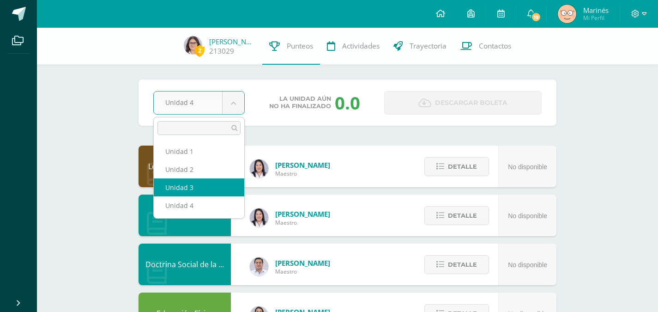
select select "Unidad 3"
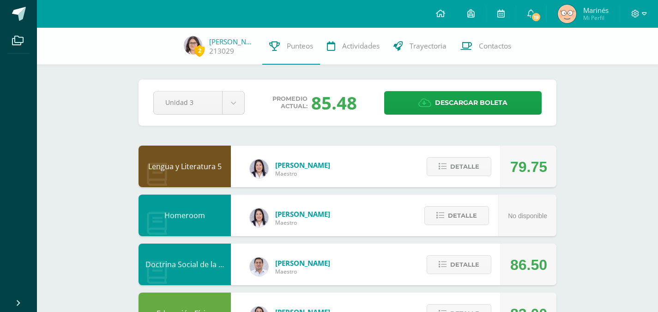
scroll to position [41, 0]
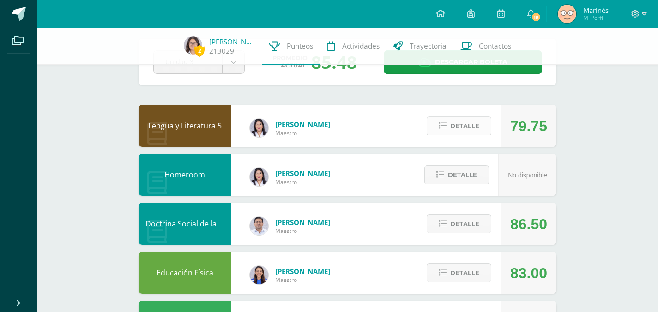
click at [468, 128] on span "Detalle" at bounding box center [464, 125] width 29 height 17
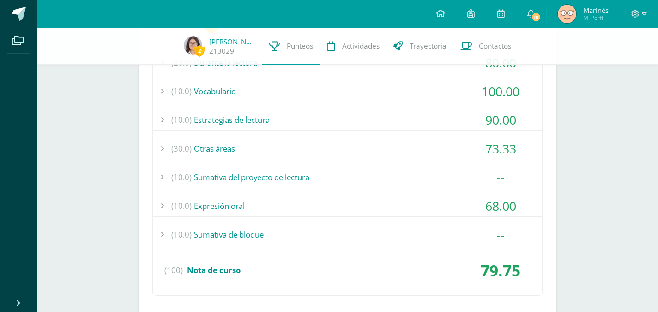
scroll to position [189, 0]
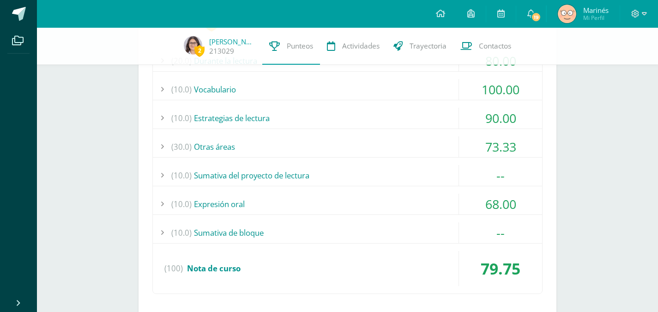
click at [461, 147] on div "73.33" at bounding box center [500, 146] width 83 height 21
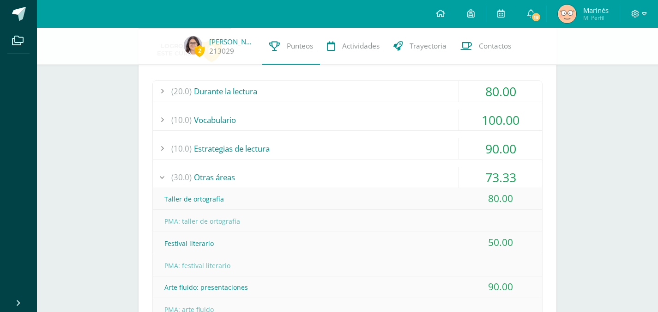
scroll to position [154, 0]
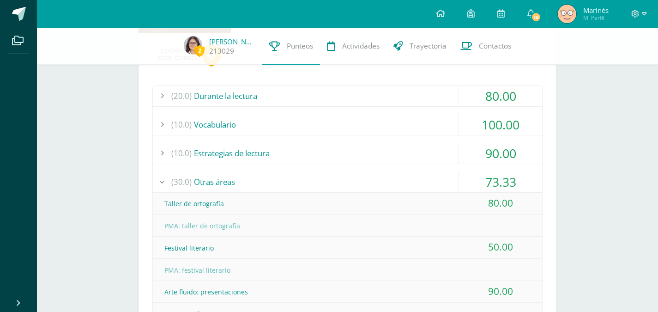
click at [495, 102] on div "80.00" at bounding box center [500, 95] width 83 height 21
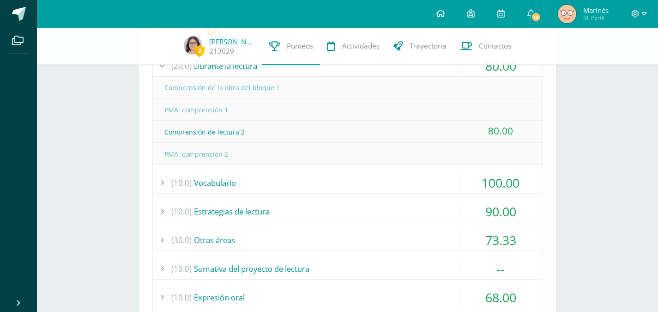
scroll to position [186, 0]
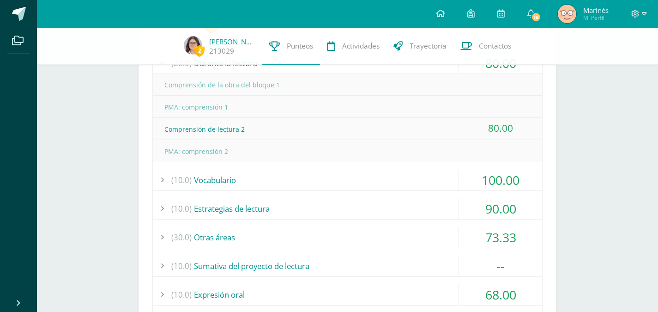
click at [512, 183] on div "100.00" at bounding box center [500, 179] width 83 height 21
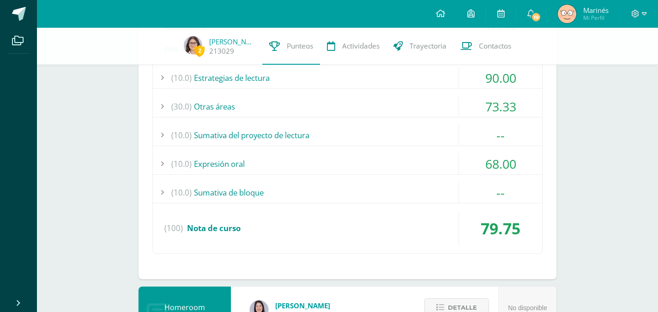
scroll to position [322, 0]
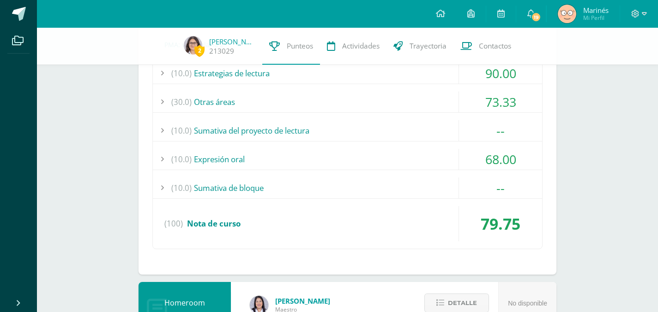
click at [482, 165] on div "68.00" at bounding box center [500, 159] width 83 height 21
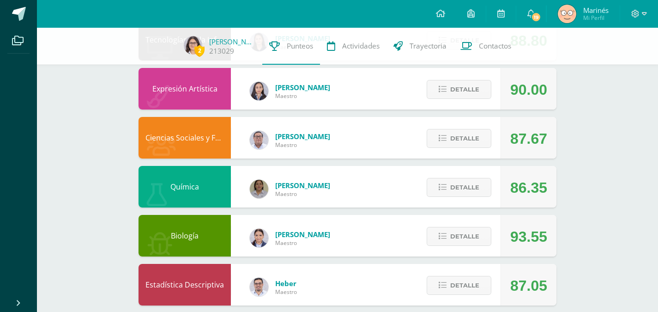
scroll to position [846, 0]
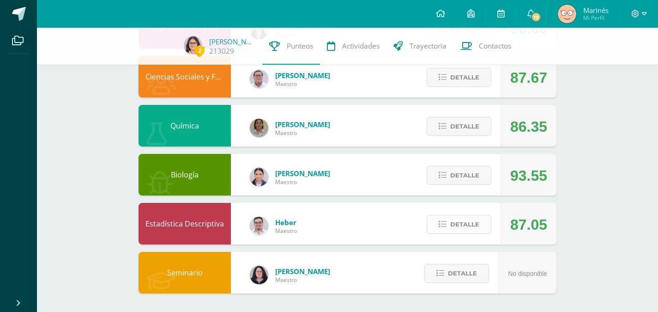
click at [463, 216] on div "Detalle" at bounding box center [457, 224] width 88 height 42
click at [463, 216] on span "Detalle" at bounding box center [464, 224] width 29 height 17
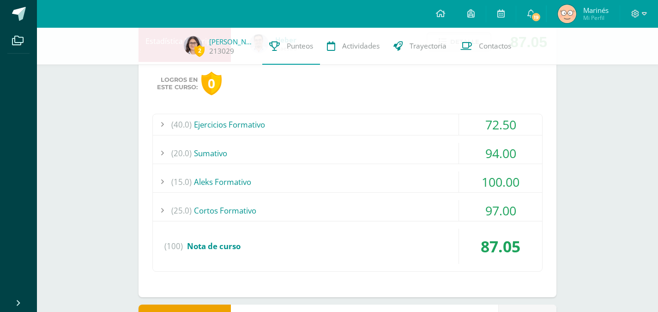
scroll to position [1033, 0]
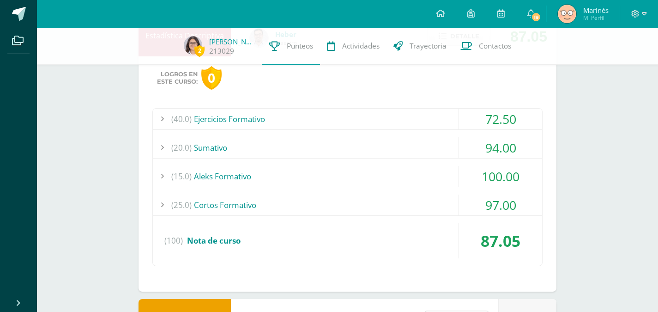
click at [483, 197] on div "97.00" at bounding box center [500, 204] width 83 height 21
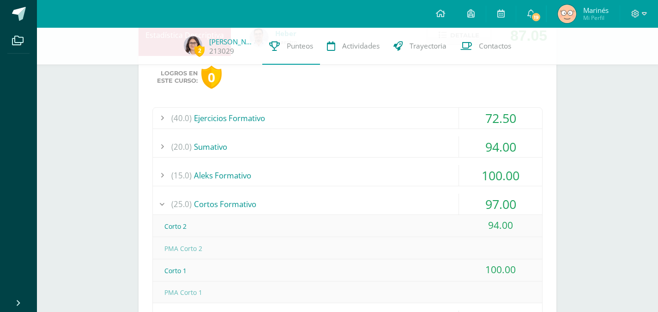
scroll to position [989, 0]
click at [494, 175] on div "100.00" at bounding box center [500, 176] width 83 height 21
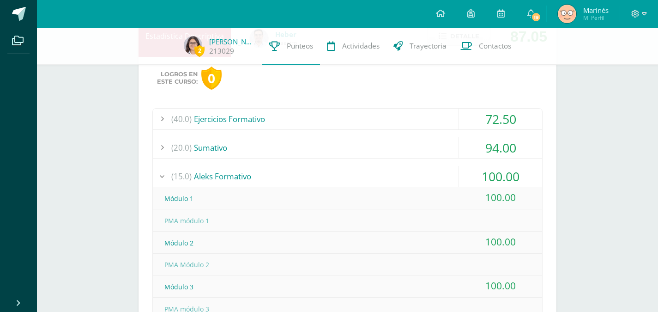
click at [504, 150] on div "94.00" at bounding box center [500, 147] width 83 height 21
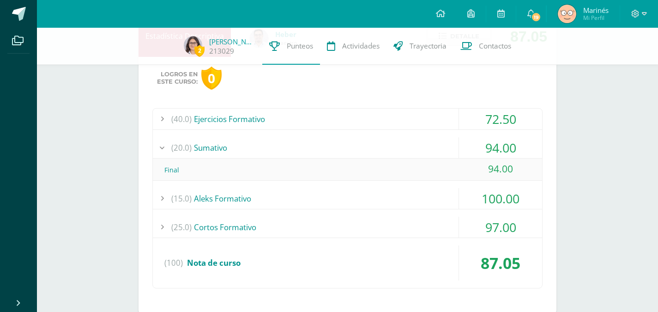
click at [507, 120] on div "72.50" at bounding box center [500, 118] width 83 height 21
